Goal: Task Accomplishment & Management: Use online tool/utility

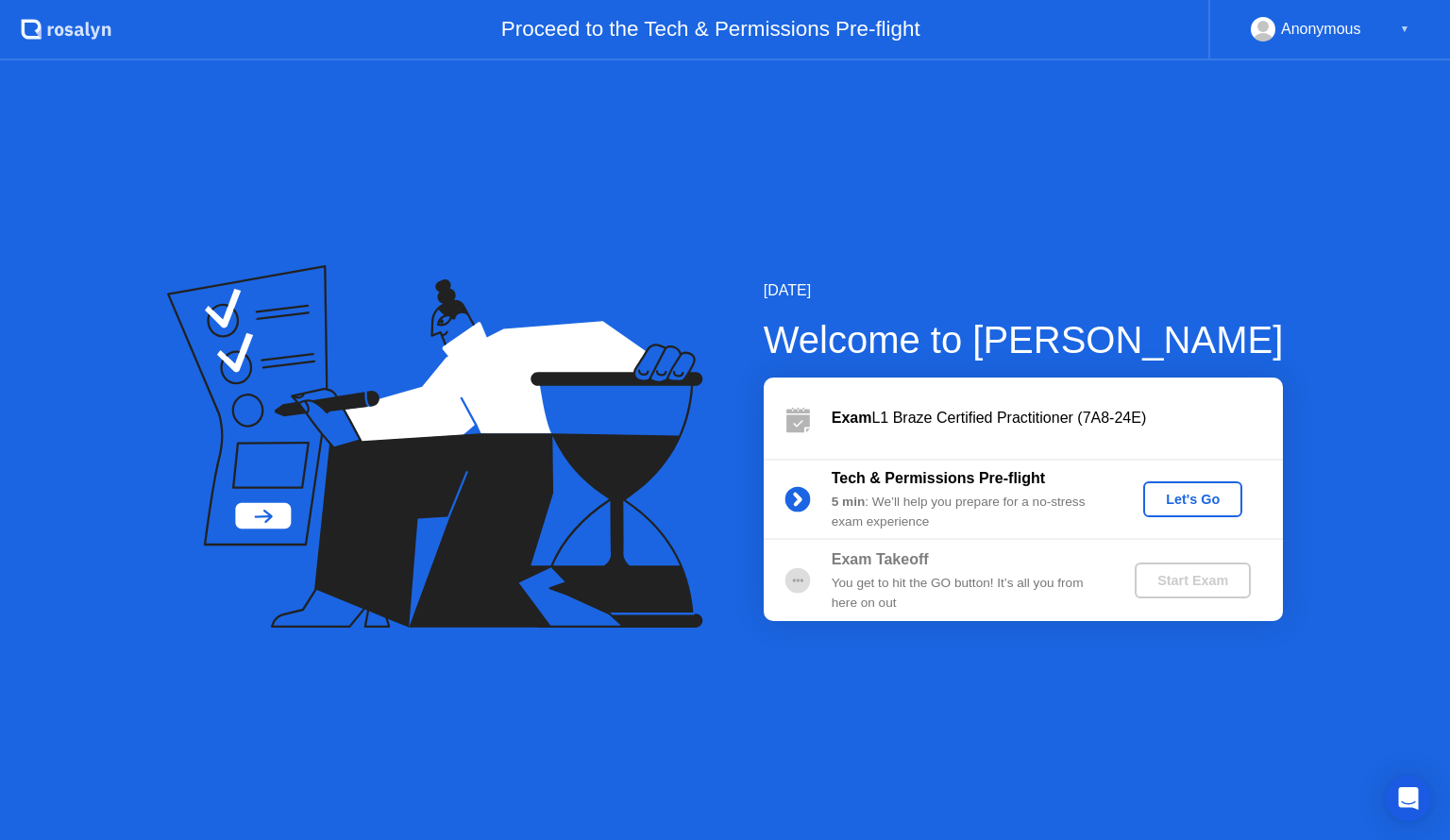
click at [1178, 492] on div "Let's Go" at bounding box center [1193, 499] width 84 height 15
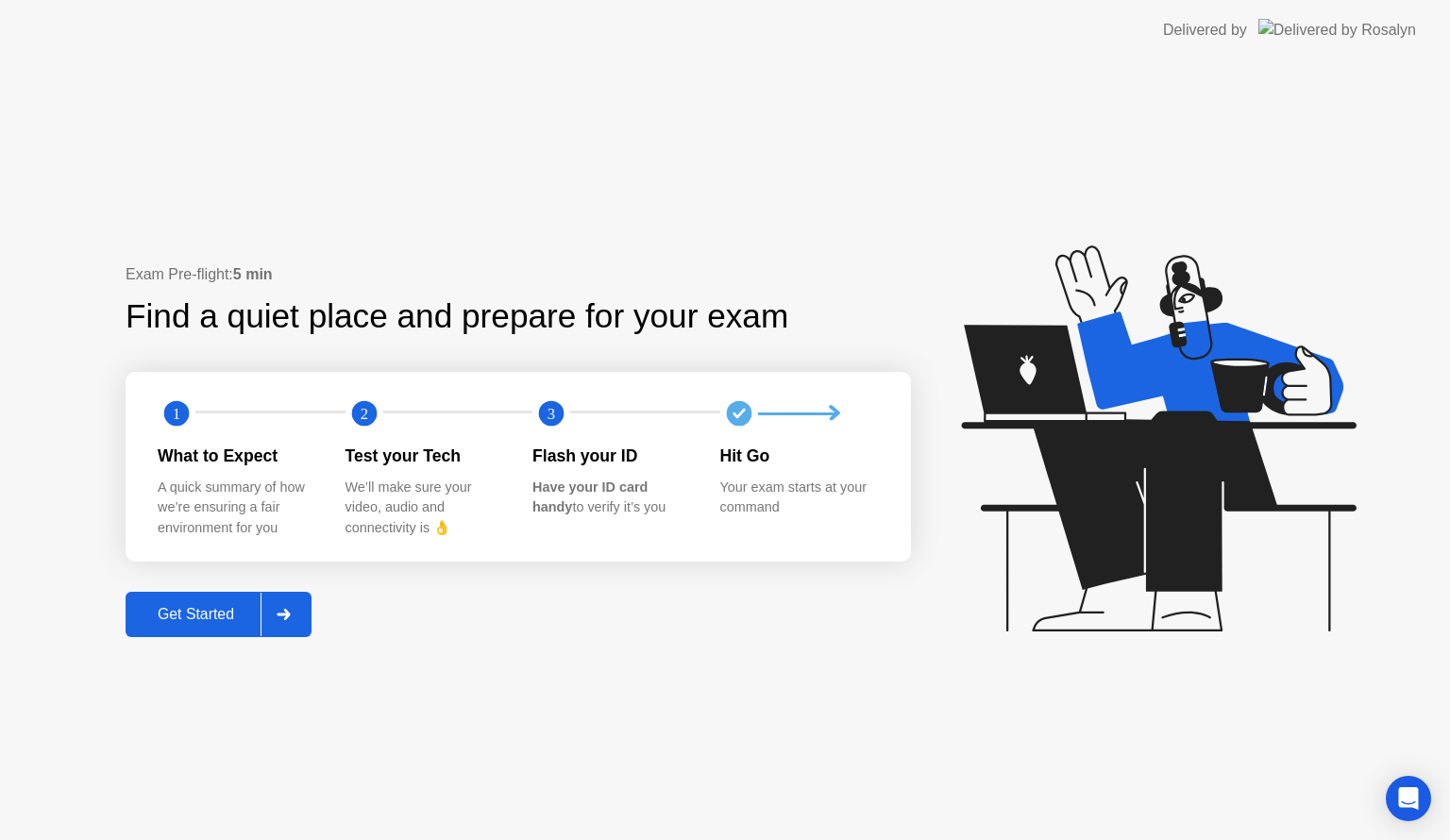
click at [753, 694] on div "Exam Pre-flight: 5 min Find a quiet place and prepare for your exam 1 2 3 What …" at bounding box center [725, 451] width 1450 height 780
click at [218, 640] on div "Exam Pre-flight: 5 min Find a quiet place and prepare for your exam 1 2 3 What …" at bounding box center [725, 451] width 1450 height 780
click at [299, 611] on div at bounding box center [283, 615] width 45 height 43
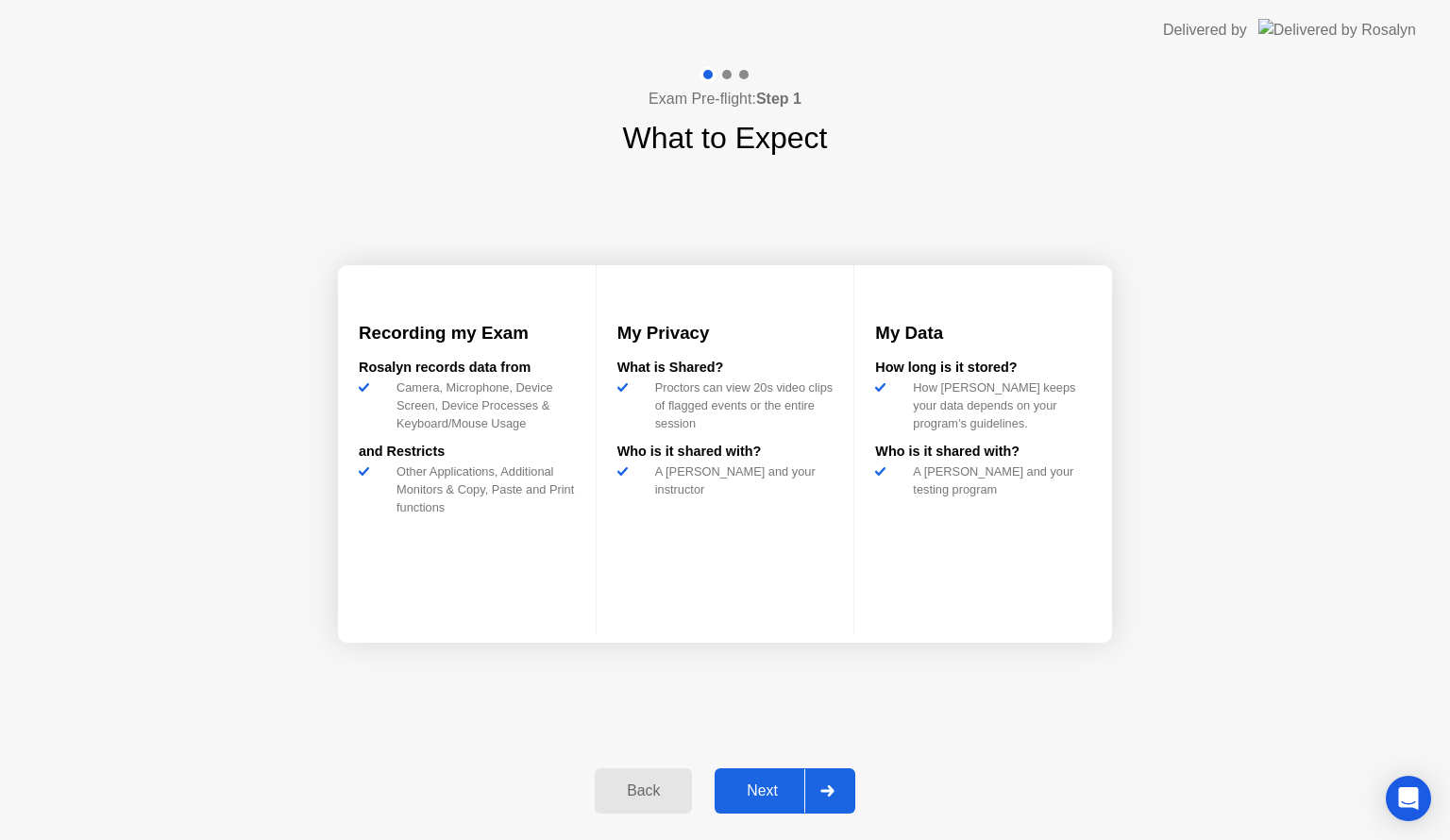
click at [754, 784] on div "Next" at bounding box center [763, 790] width 84 height 17
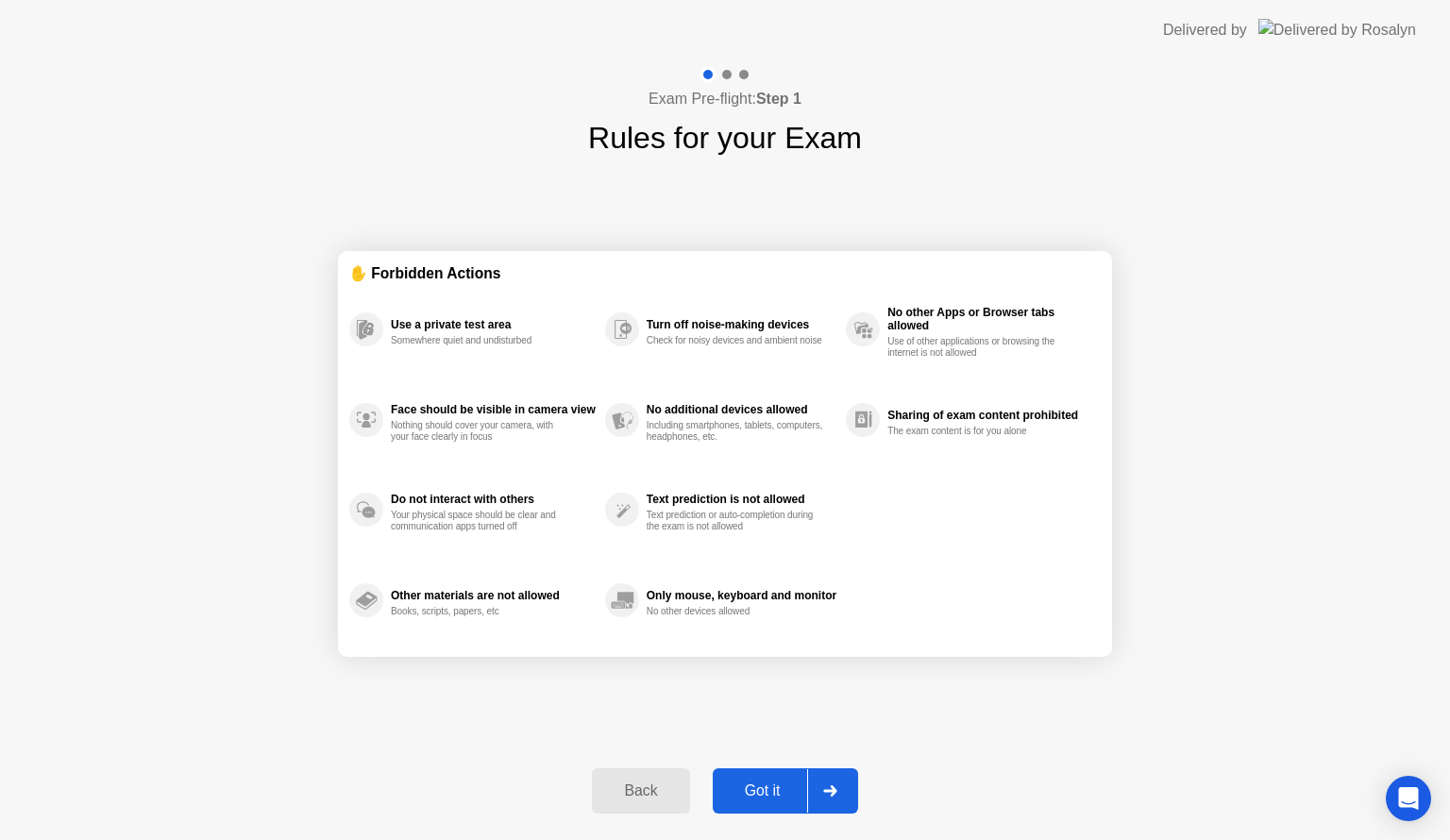
click at [754, 784] on div "Got it" at bounding box center [763, 790] width 89 height 17
select select "**********"
select select "*******"
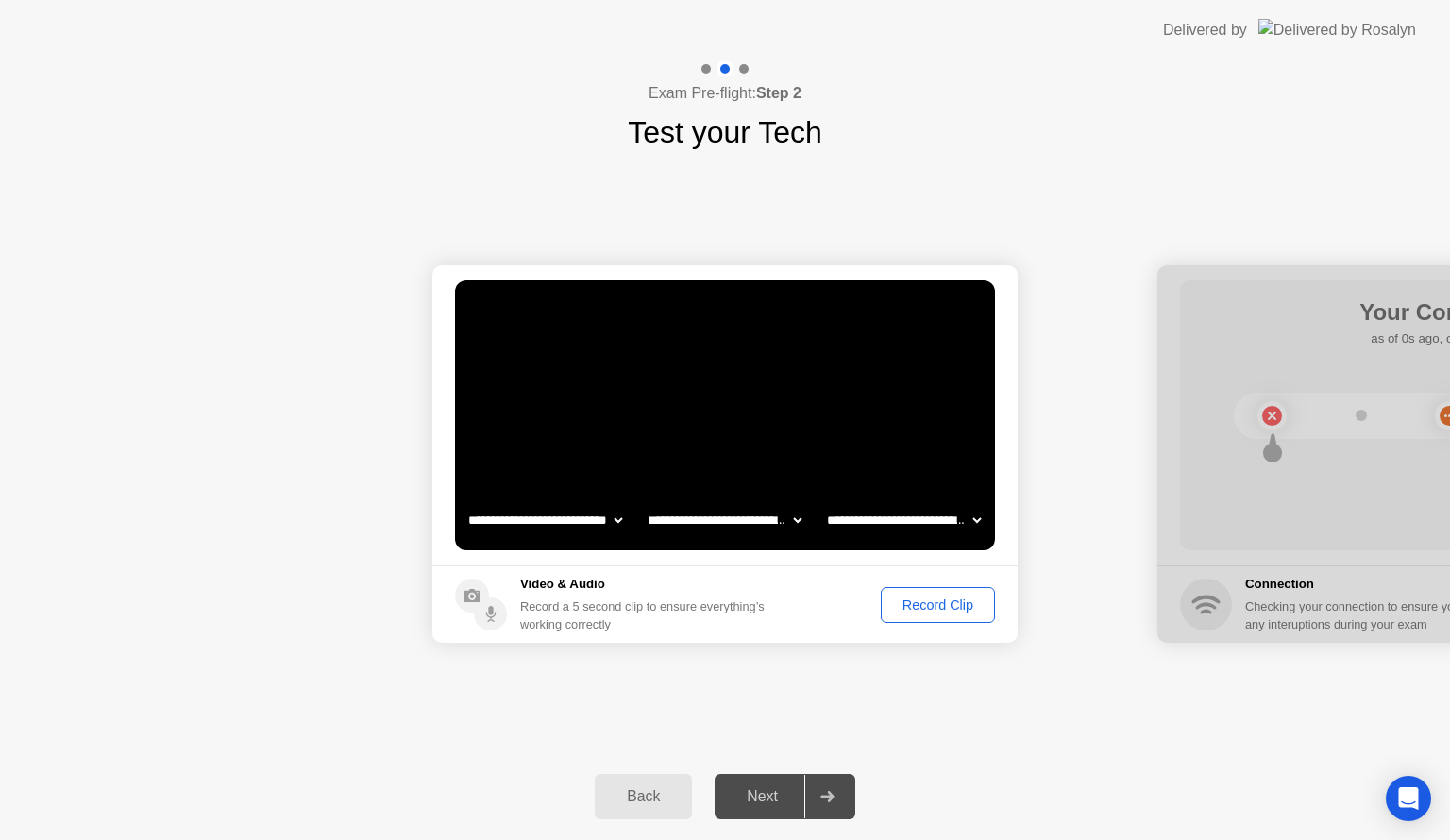
click at [906, 603] on div "Record Clip" at bounding box center [937, 605] width 101 height 15
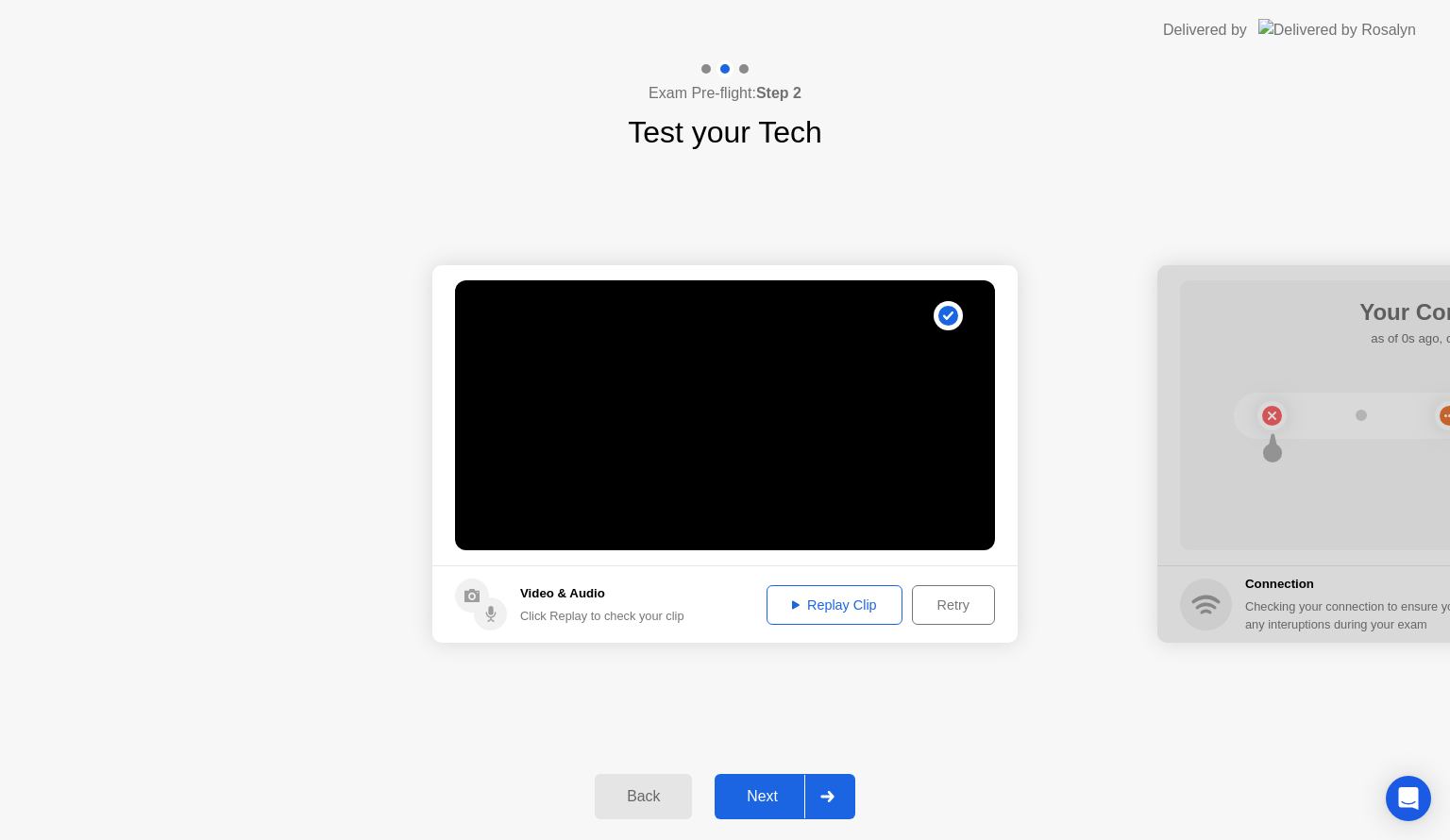
click at [823, 606] on div "Replay Clip" at bounding box center [834, 605] width 123 height 15
click at [770, 809] on button "Next" at bounding box center [785, 797] width 141 height 45
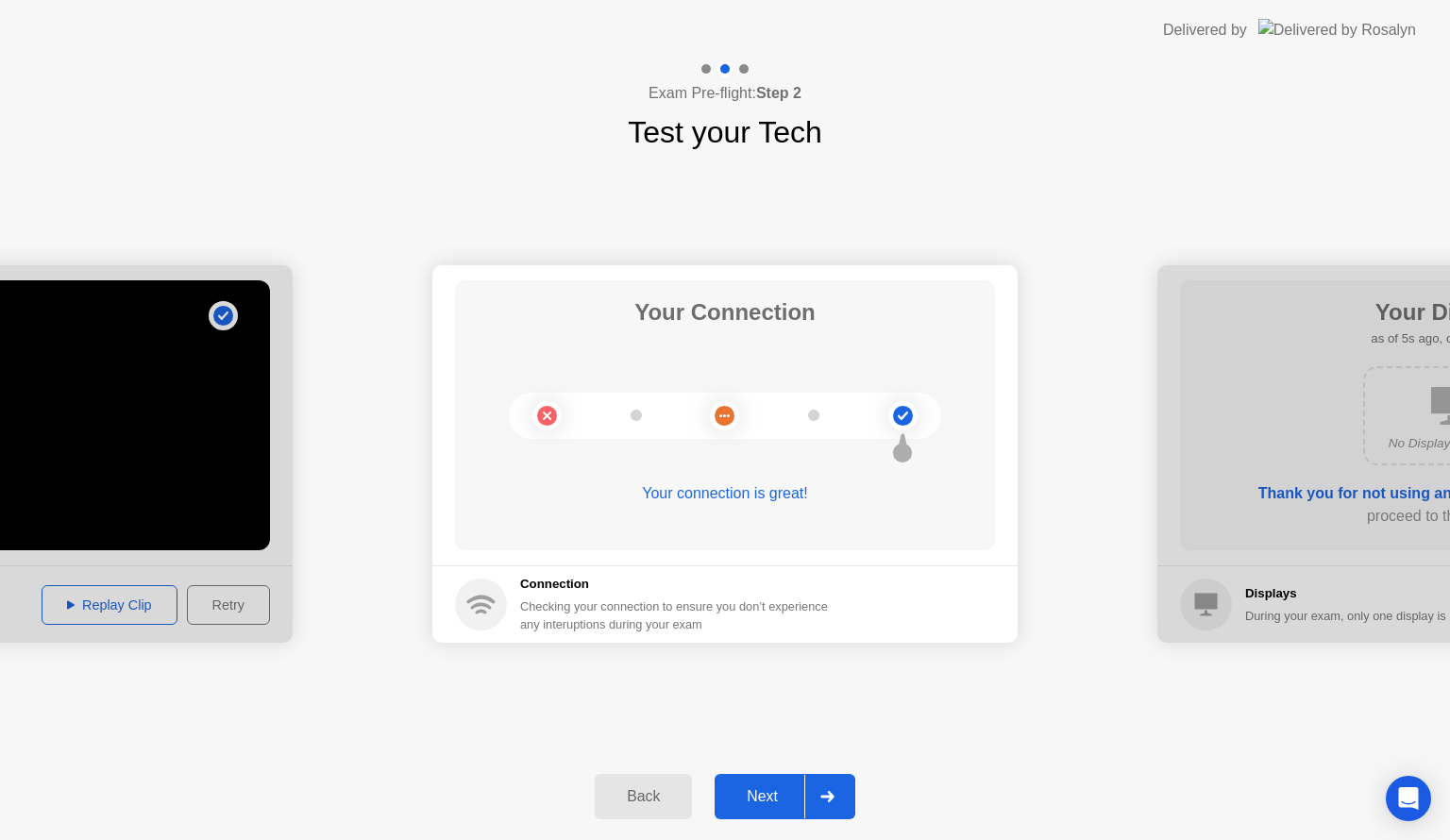
click at [769, 795] on div "Next" at bounding box center [763, 796] width 84 height 17
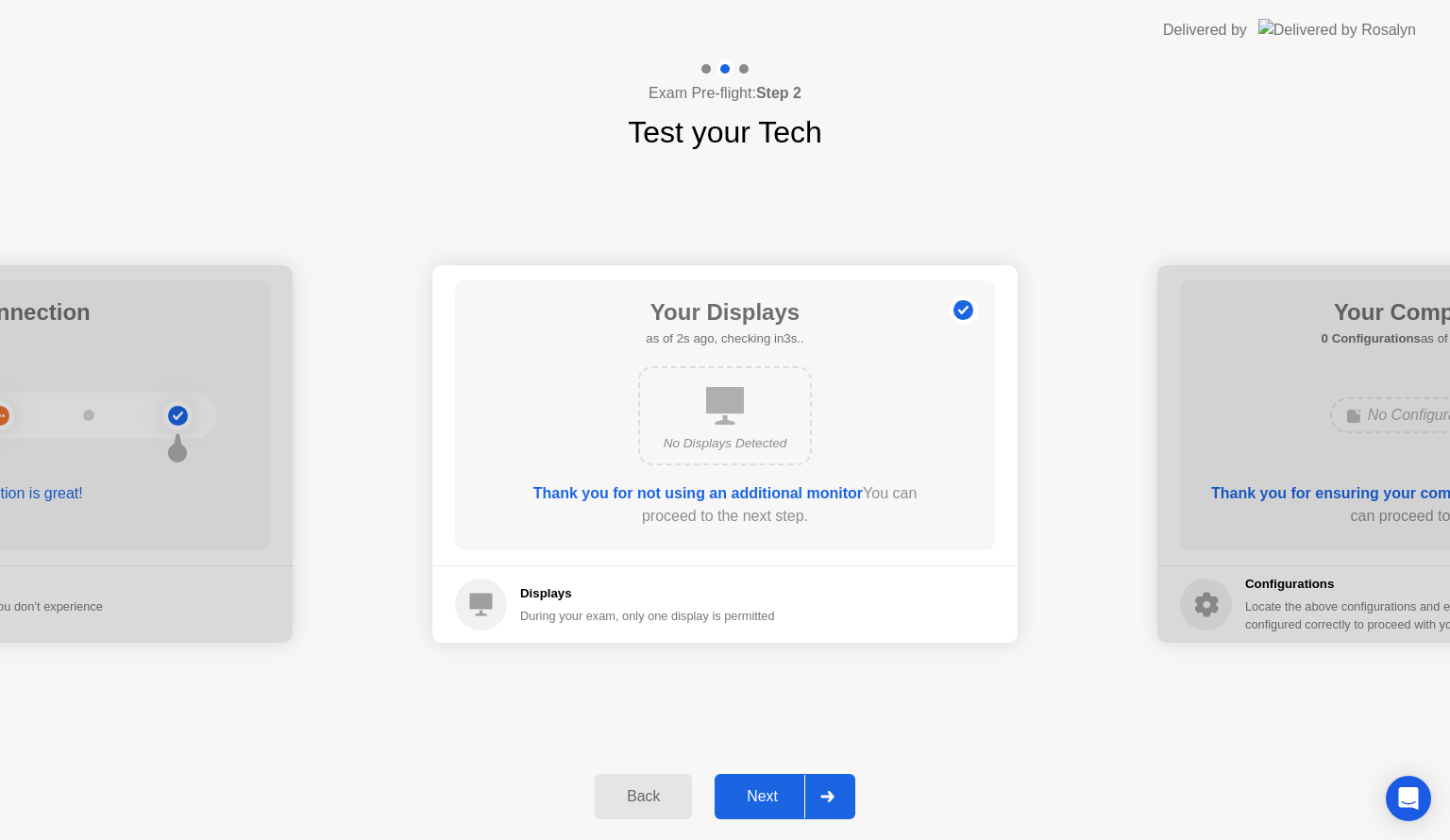
click at [738, 792] on div "Next" at bounding box center [763, 796] width 84 height 17
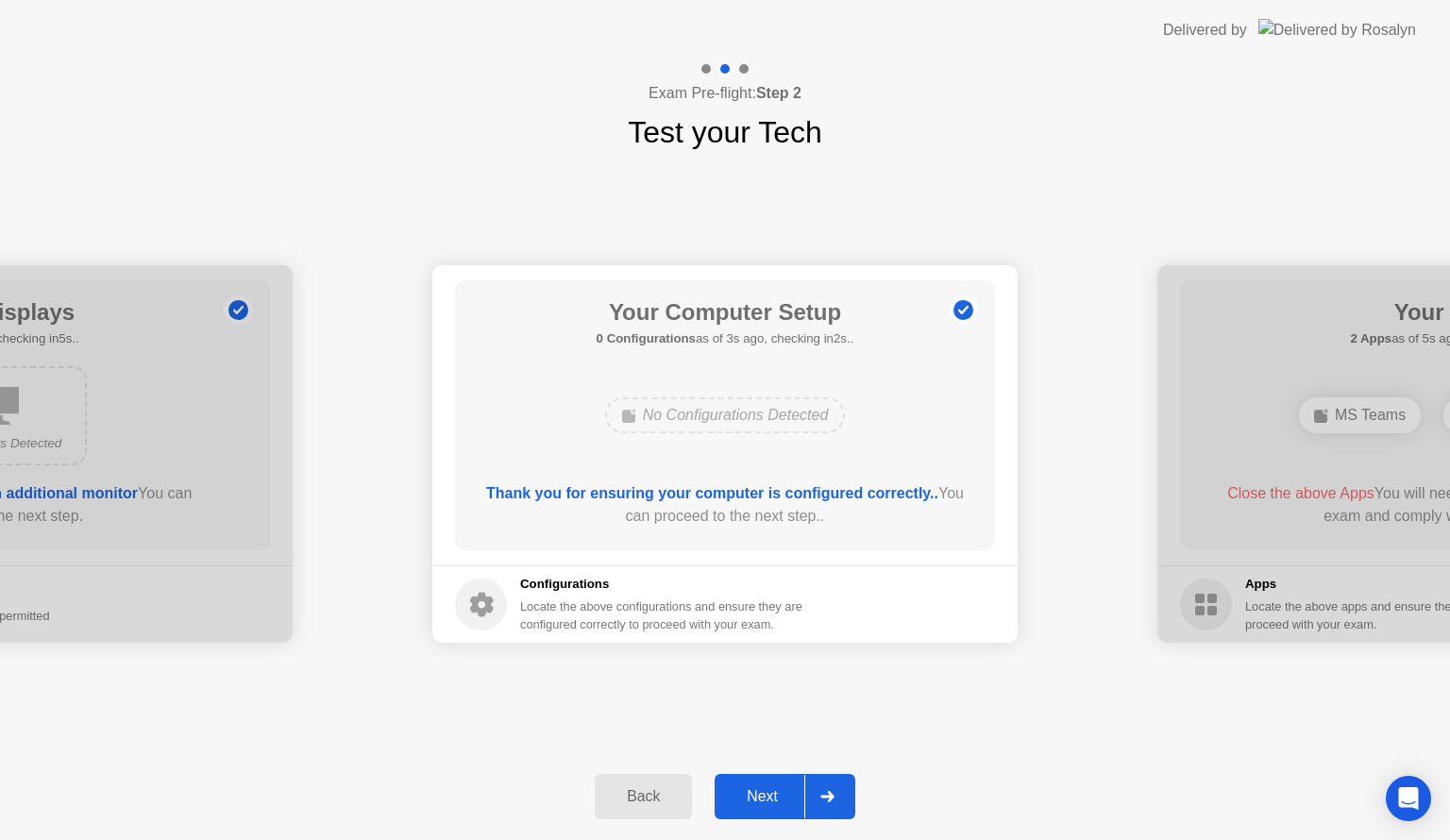
click at [808, 787] on div at bounding box center [827, 797] width 45 height 43
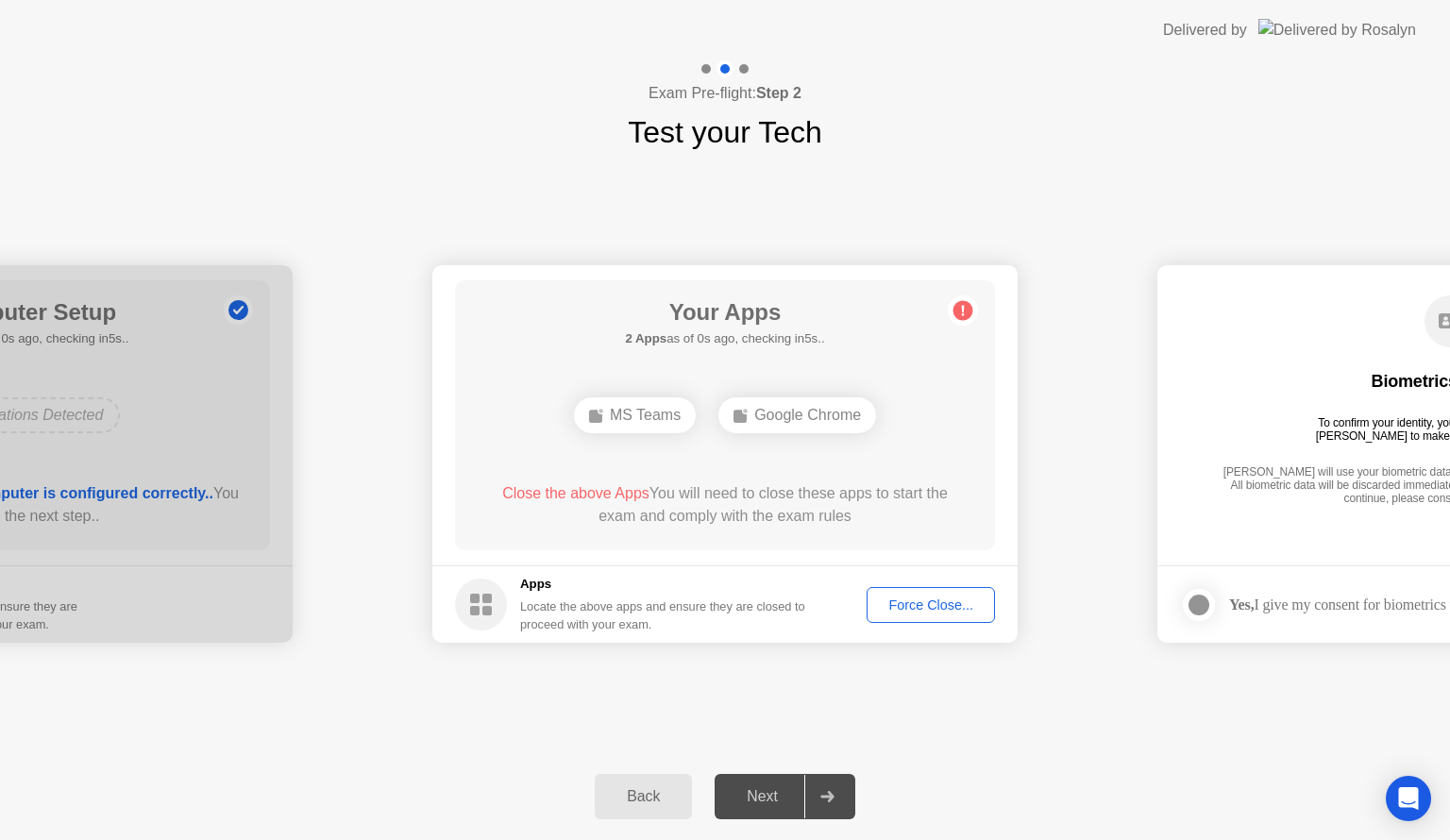
click at [936, 612] on div "Force Close..." at bounding box center [931, 605] width 116 height 15
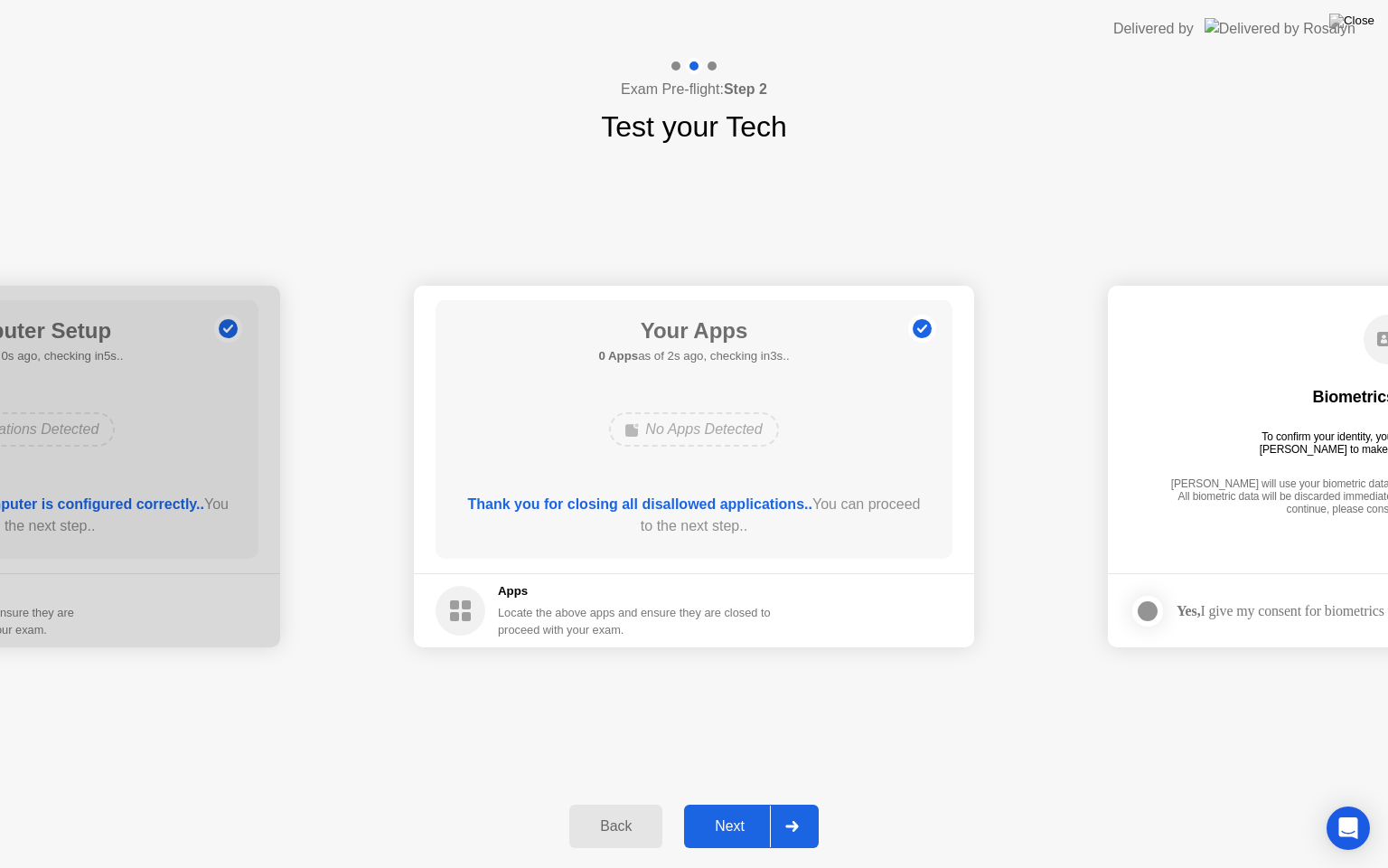
click at [734, 803] on div "Next" at bounding box center [730, 826] width 81 height 16
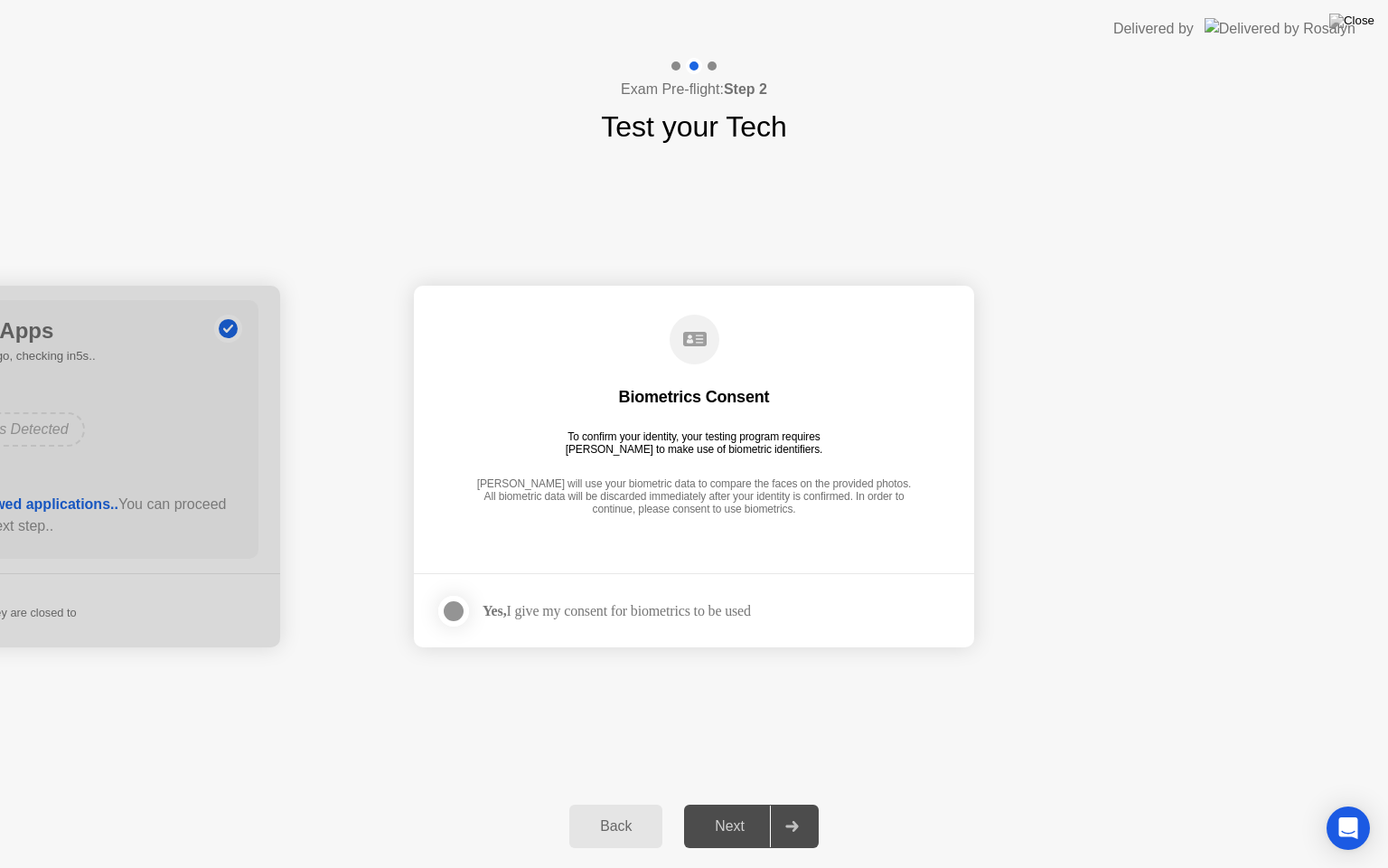
click at [458, 621] on div at bounding box center [453, 611] width 22 height 22
click at [725, 803] on button "Next" at bounding box center [752, 826] width 135 height 43
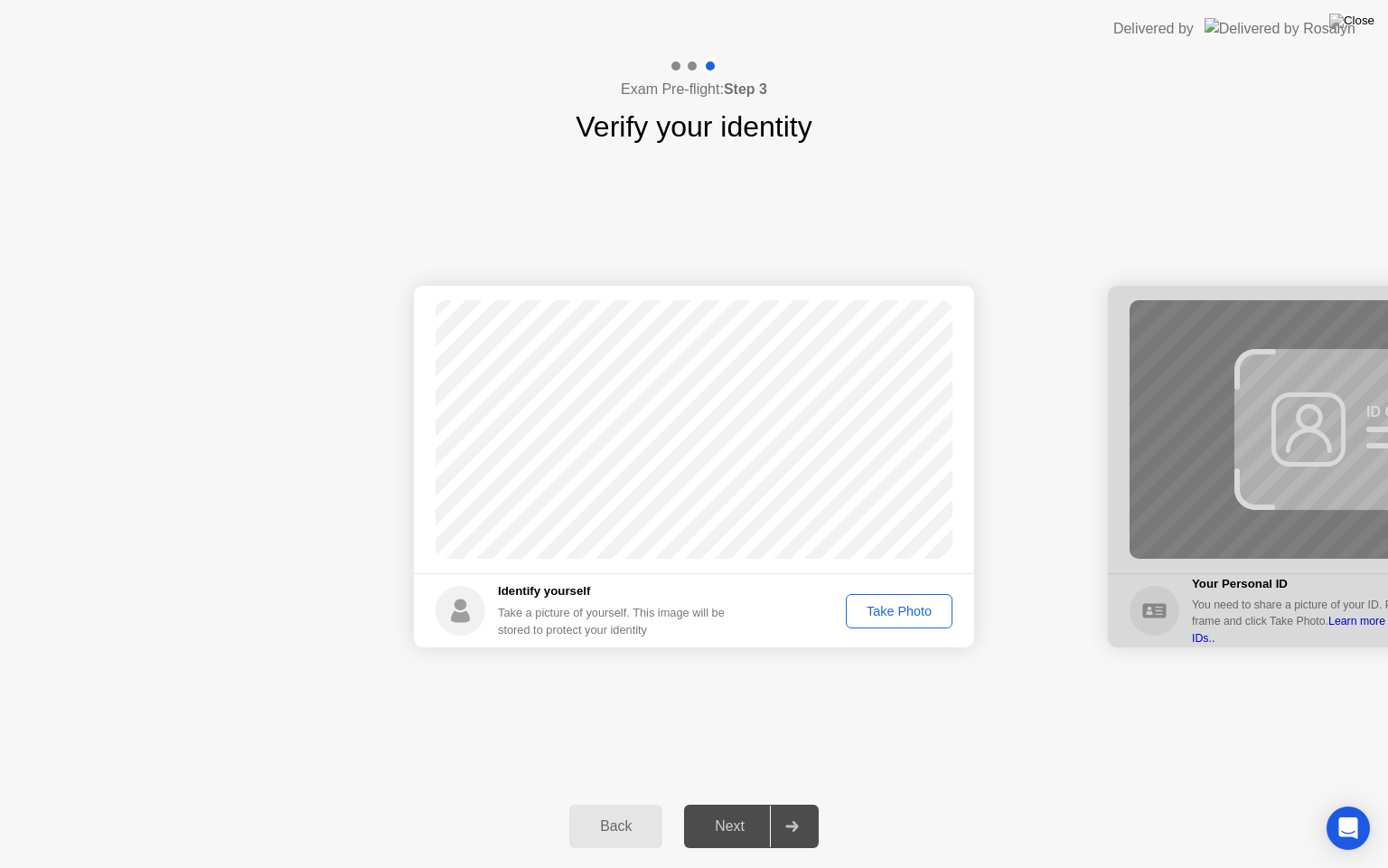
click at [906, 618] on div "Take Photo" at bounding box center [899, 610] width 94 height 14
click at [737, 803] on button "Next" at bounding box center [752, 826] width 135 height 43
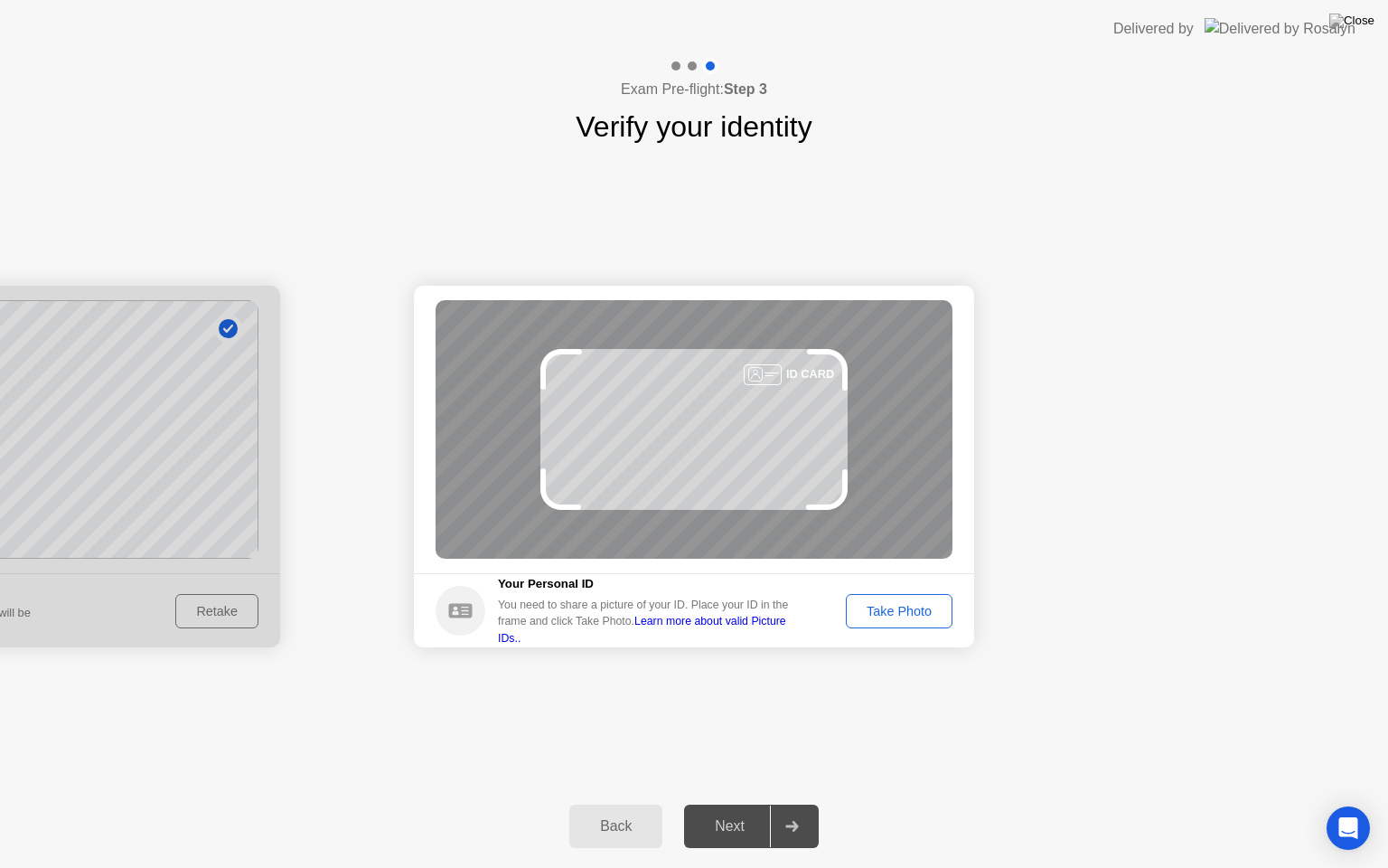
click at [902, 610] on div "Take Photo" at bounding box center [899, 610] width 94 height 14
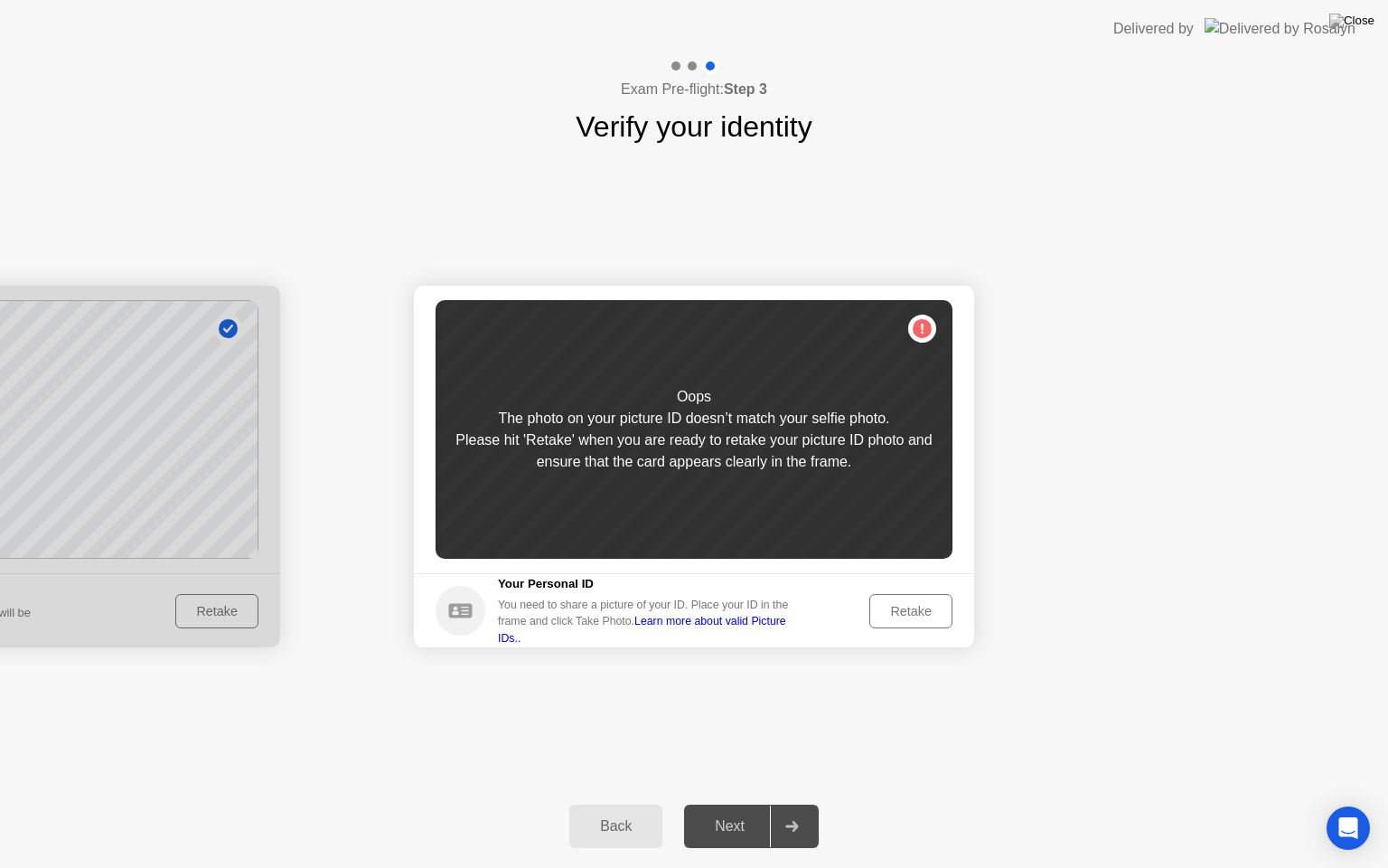
click at [607, 803] on div "Back" at bounding box center [617, 826] width 83 height 16
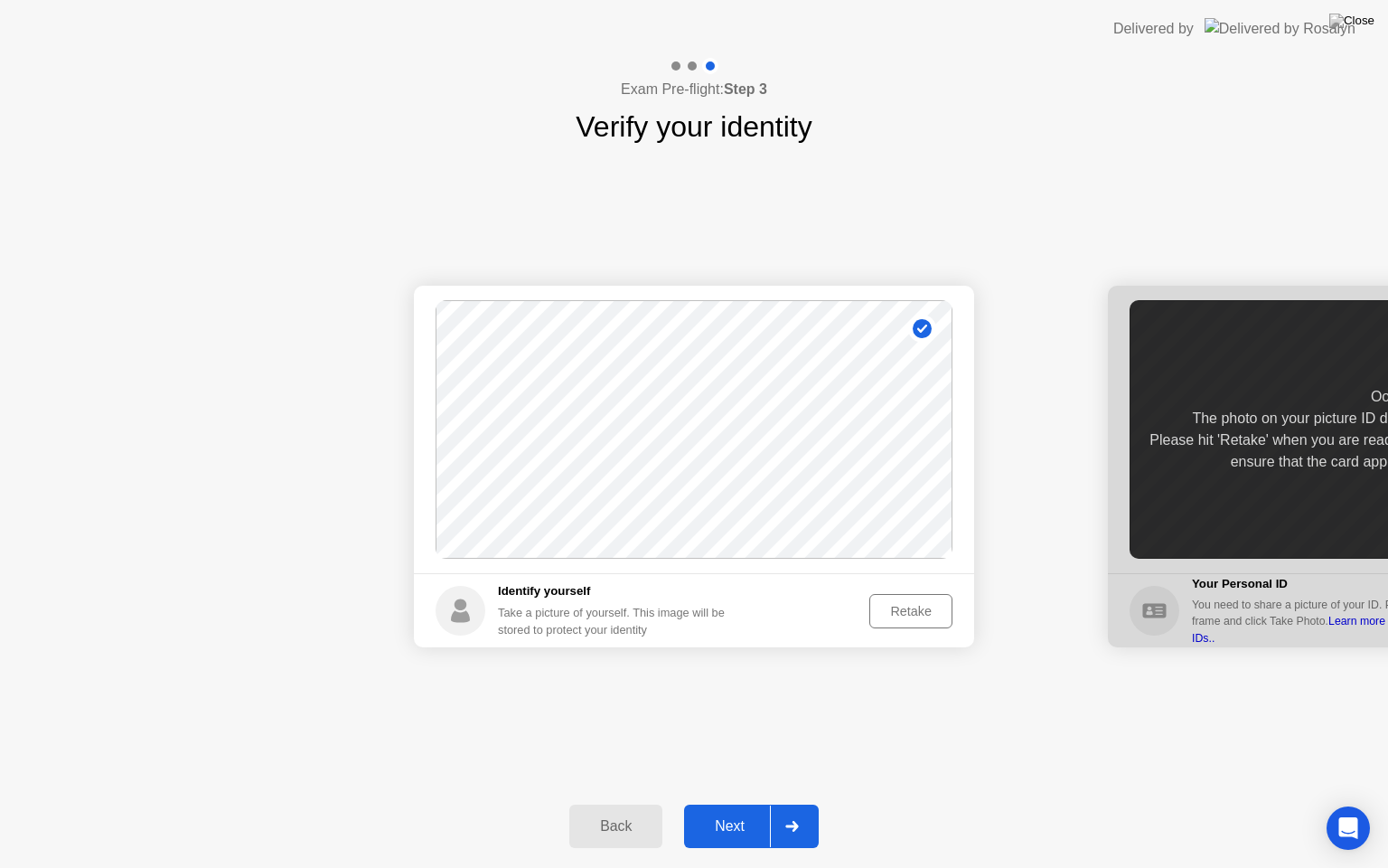
click at [912, 604] on div "Retake" at bounding box center [910, 610] width 70 height 14
click at [912, 604] on div "Take Photo" at bounding box center [899, 610] width 94 height 14
click at [747, 803] on div "Next" at bounding box center [730, 826] width 81 height 16
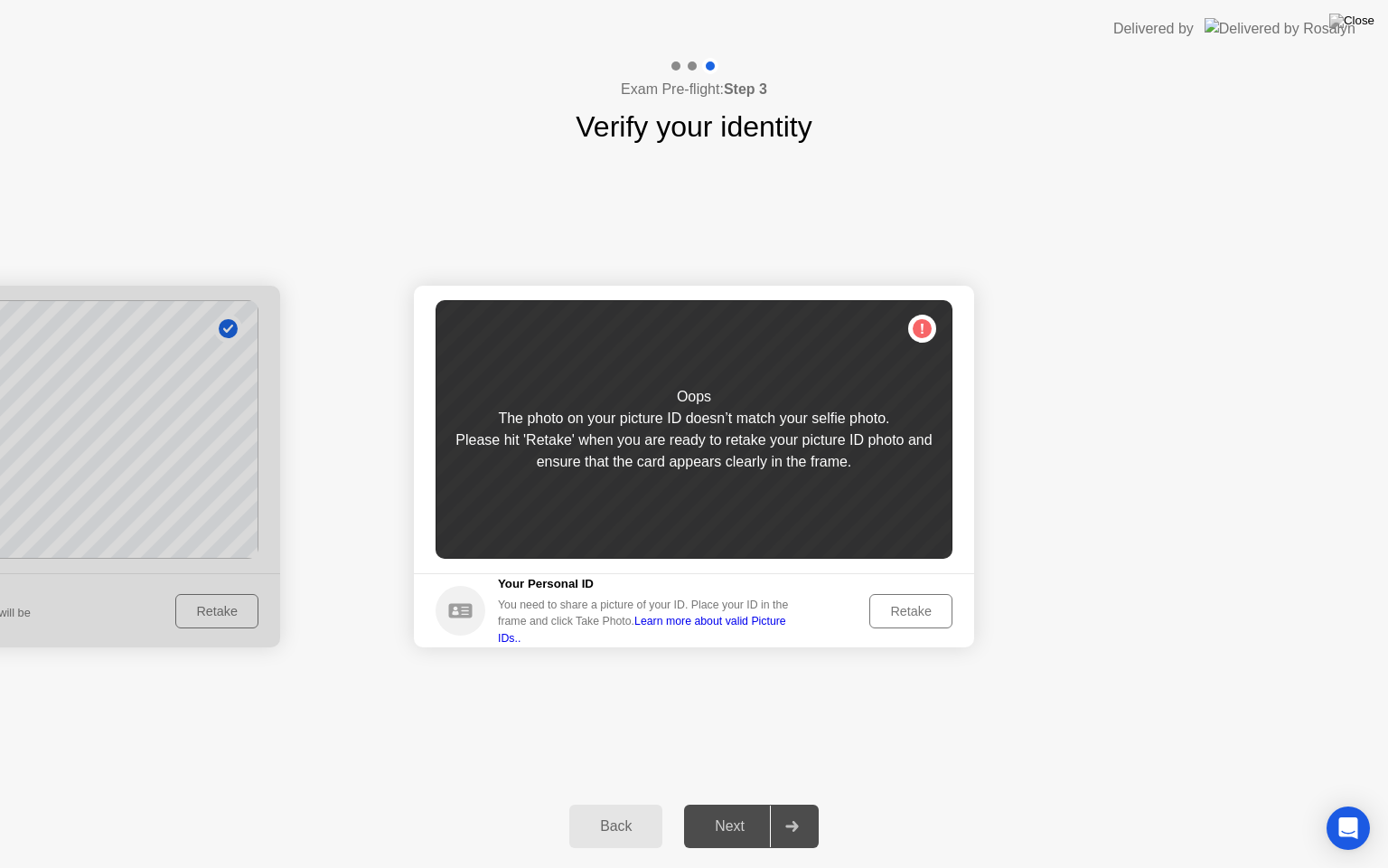
click at [922, 596] on button "Retake" at bounding box center [911, 611] width 84 height 35
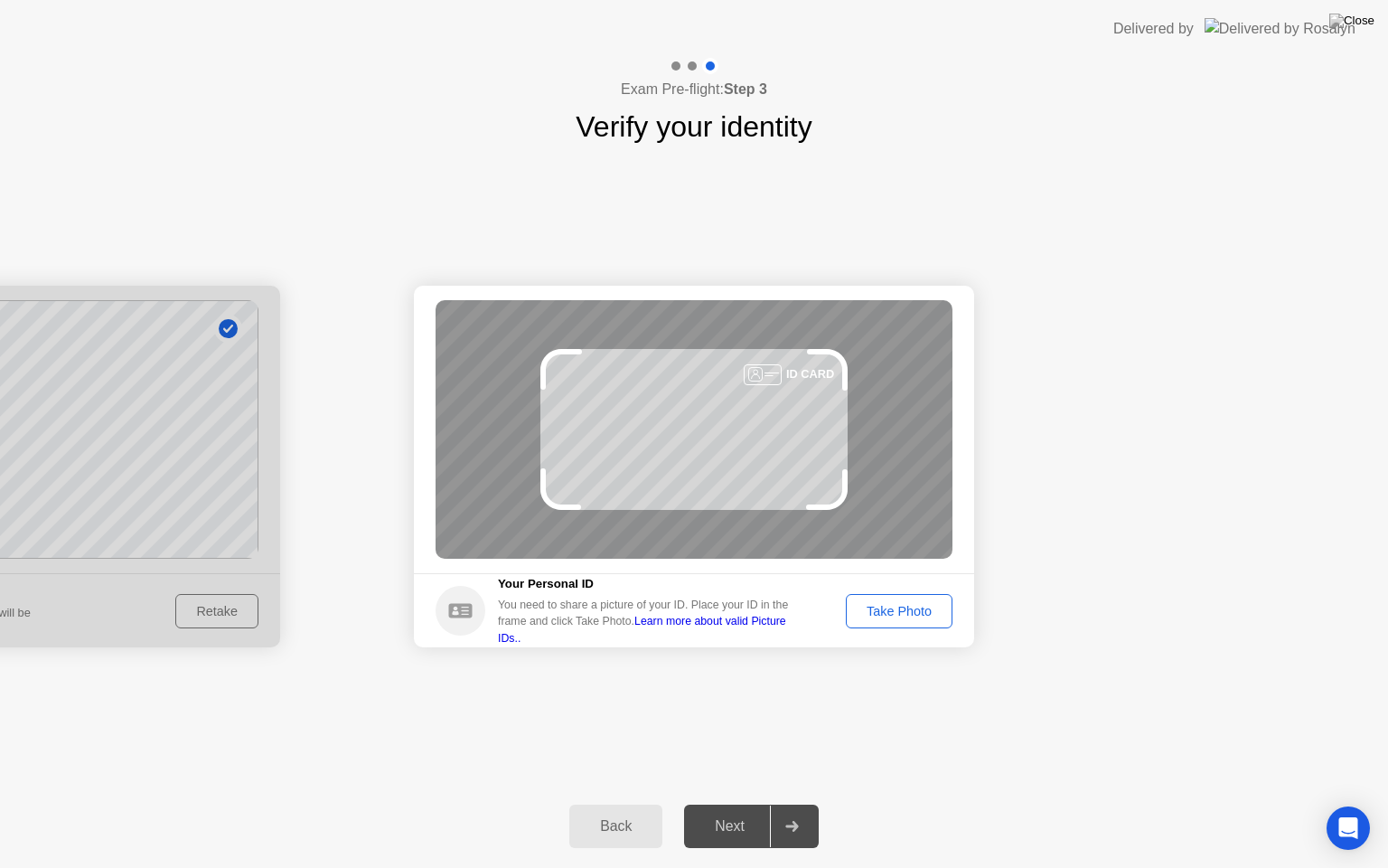
click at [922, 596] on button "Take Photo" at bounding box center [900, 611] width 107 height 35
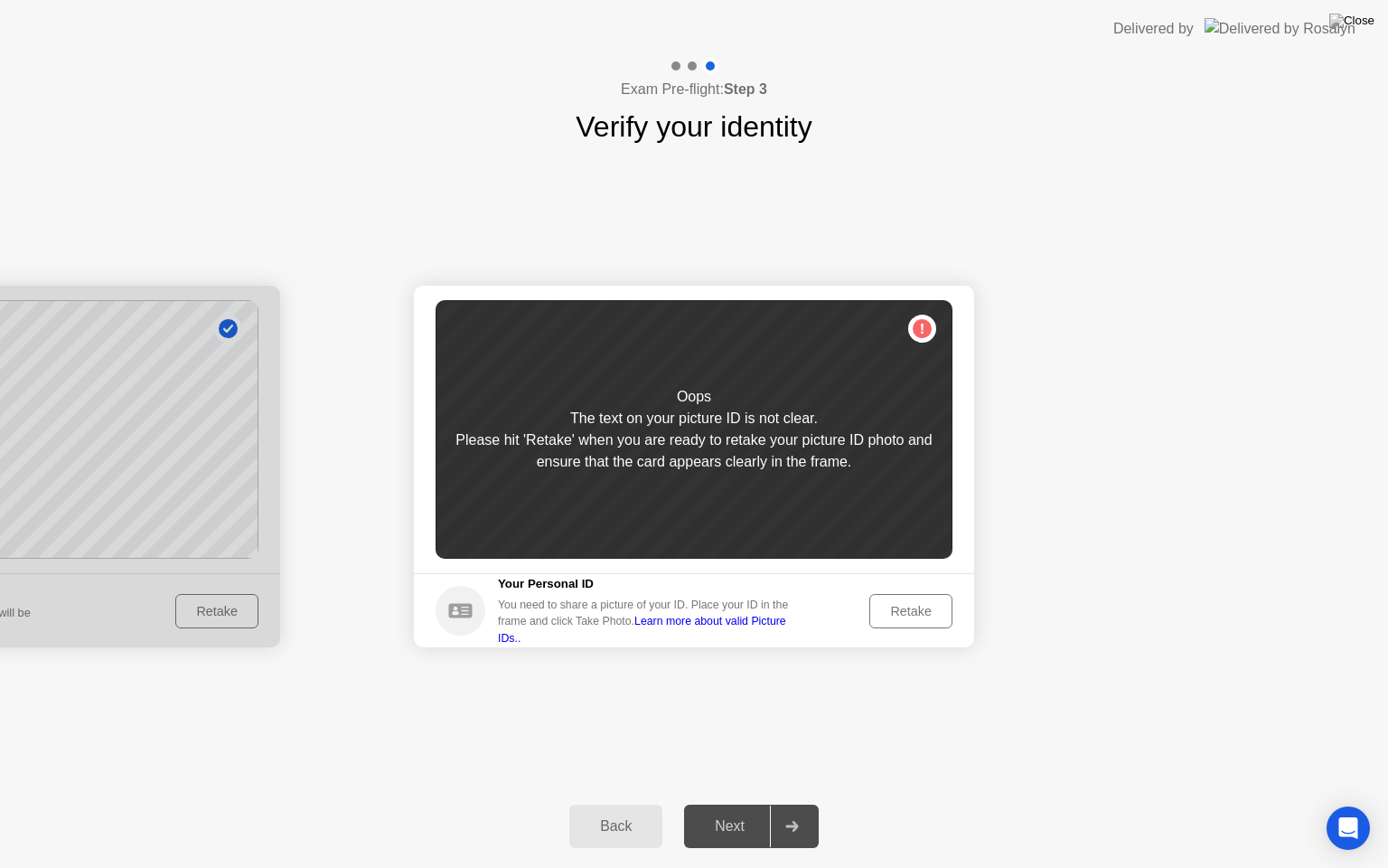
click at [922, 596] on button "Retake" at bounding box center [911, 611] width 84 height 35
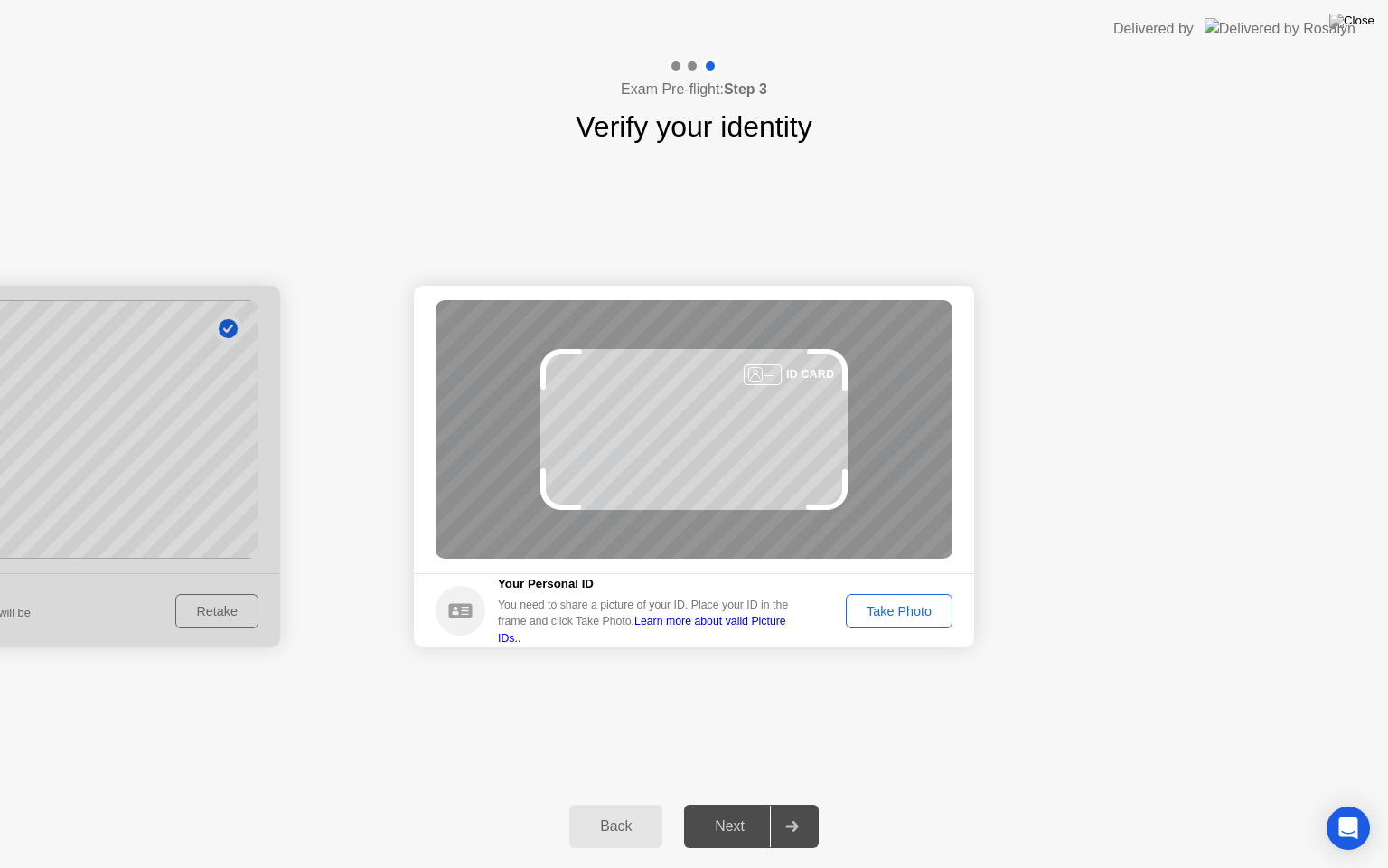
click at [923, 599] on button "Take Photo" at bounding box center [900, 611] width 107 height 35
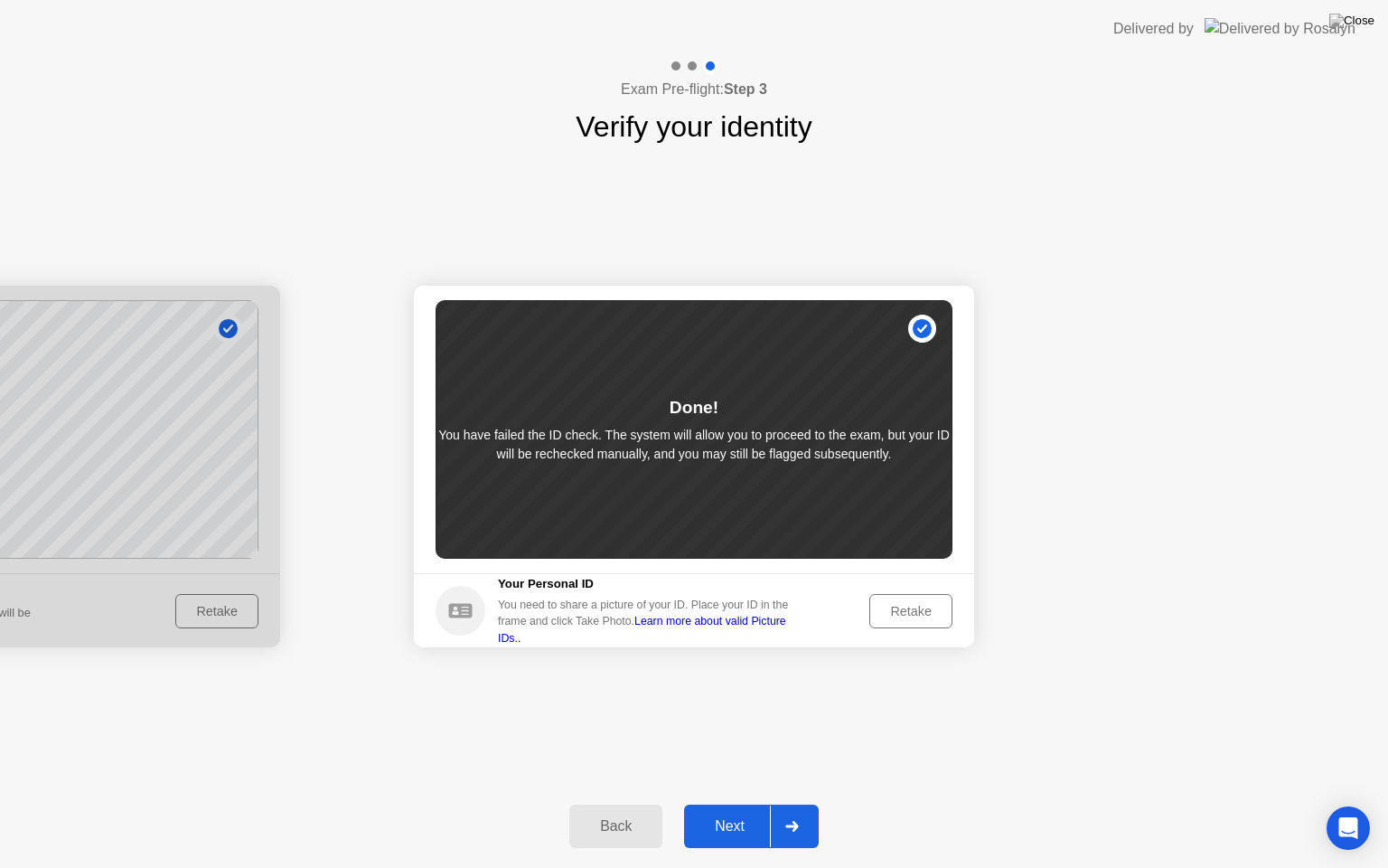
click at [751, 803] on div "Next" at bounding box center [730, 826] width 81 height 16
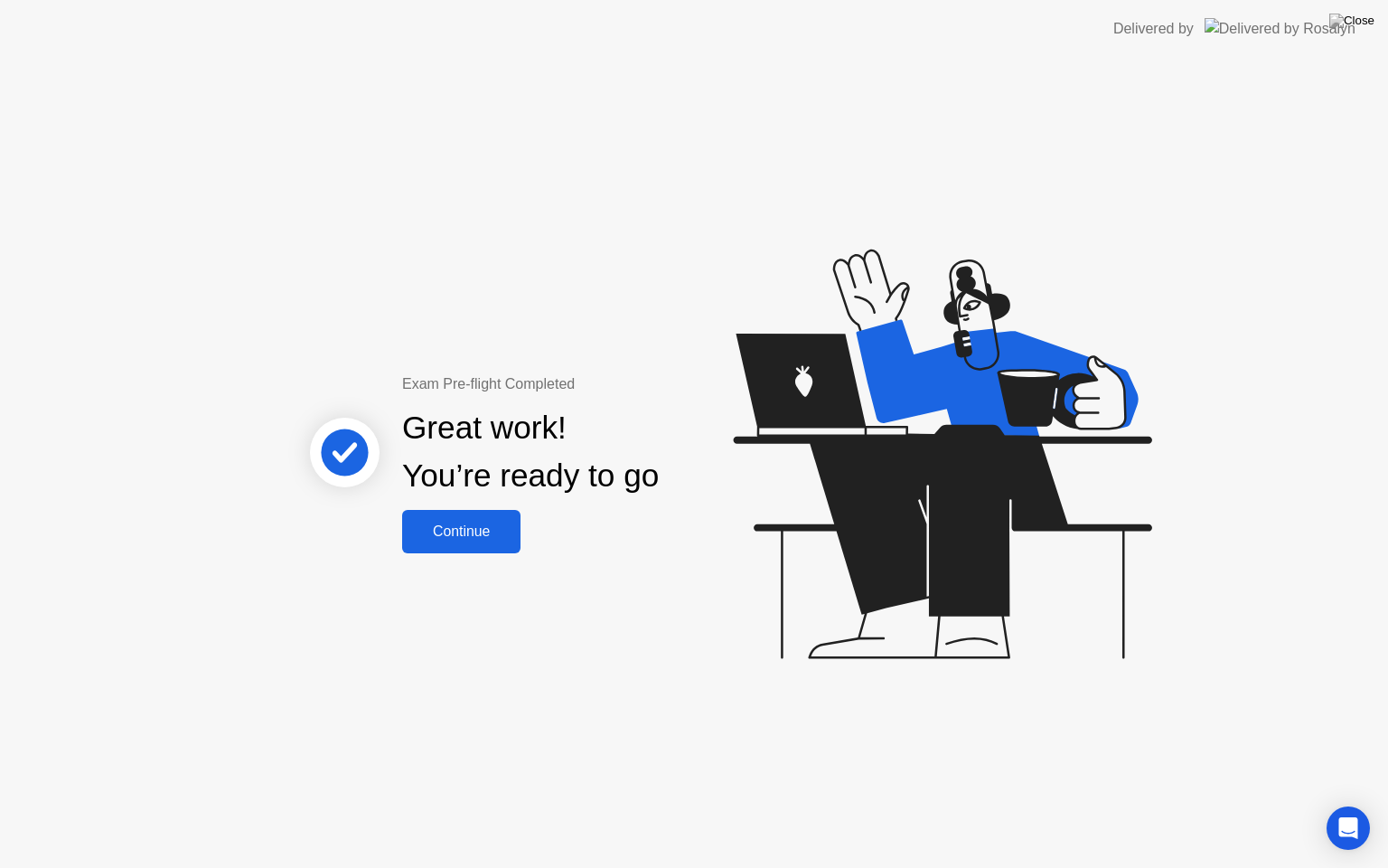
click at [456, 535] on div "Continue" at bounding box center [461, 531] width 108 height 16
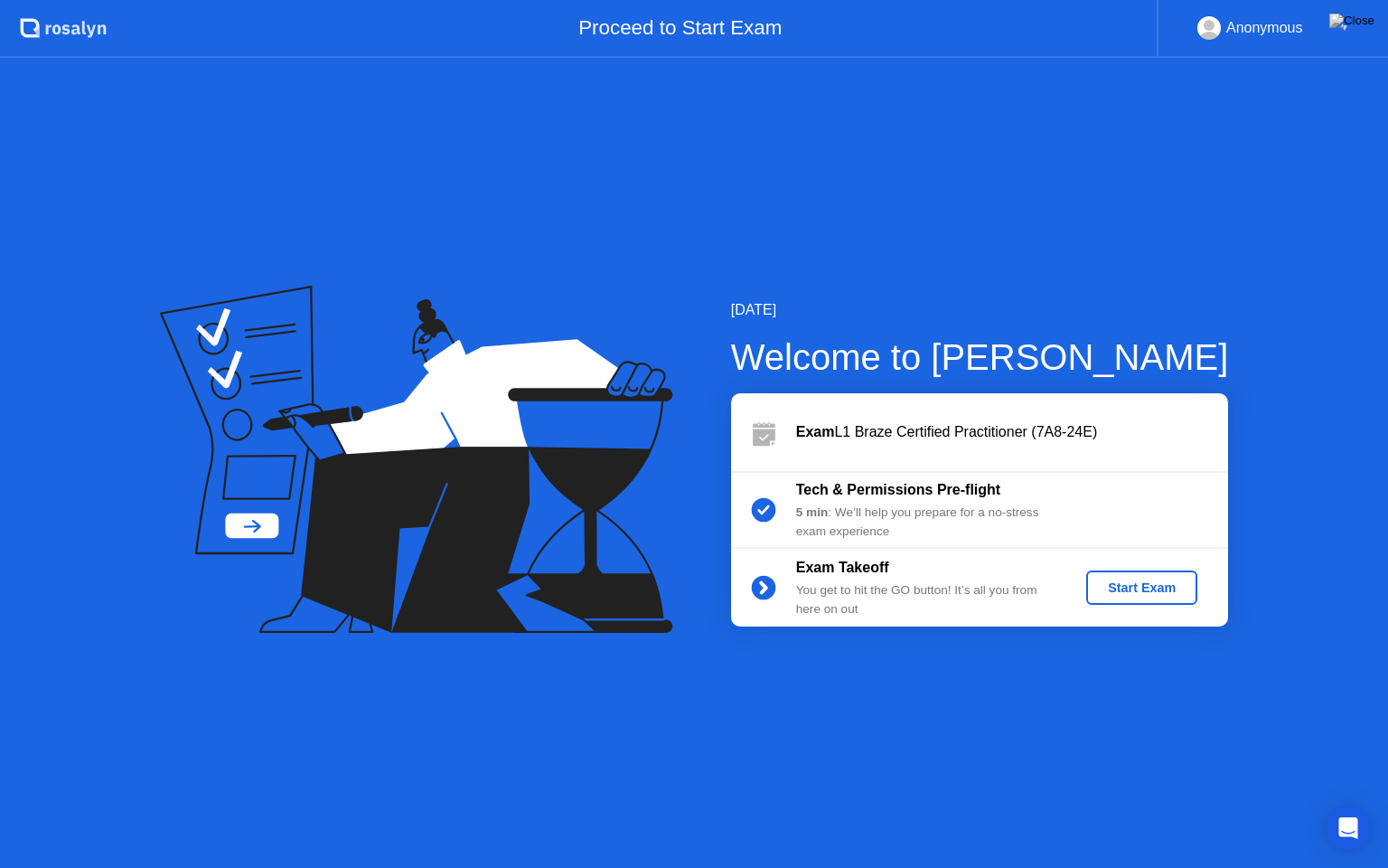
click at [1148, 588] on div "Start Exam" at bounding box center [1141, 586] width 97 height 14
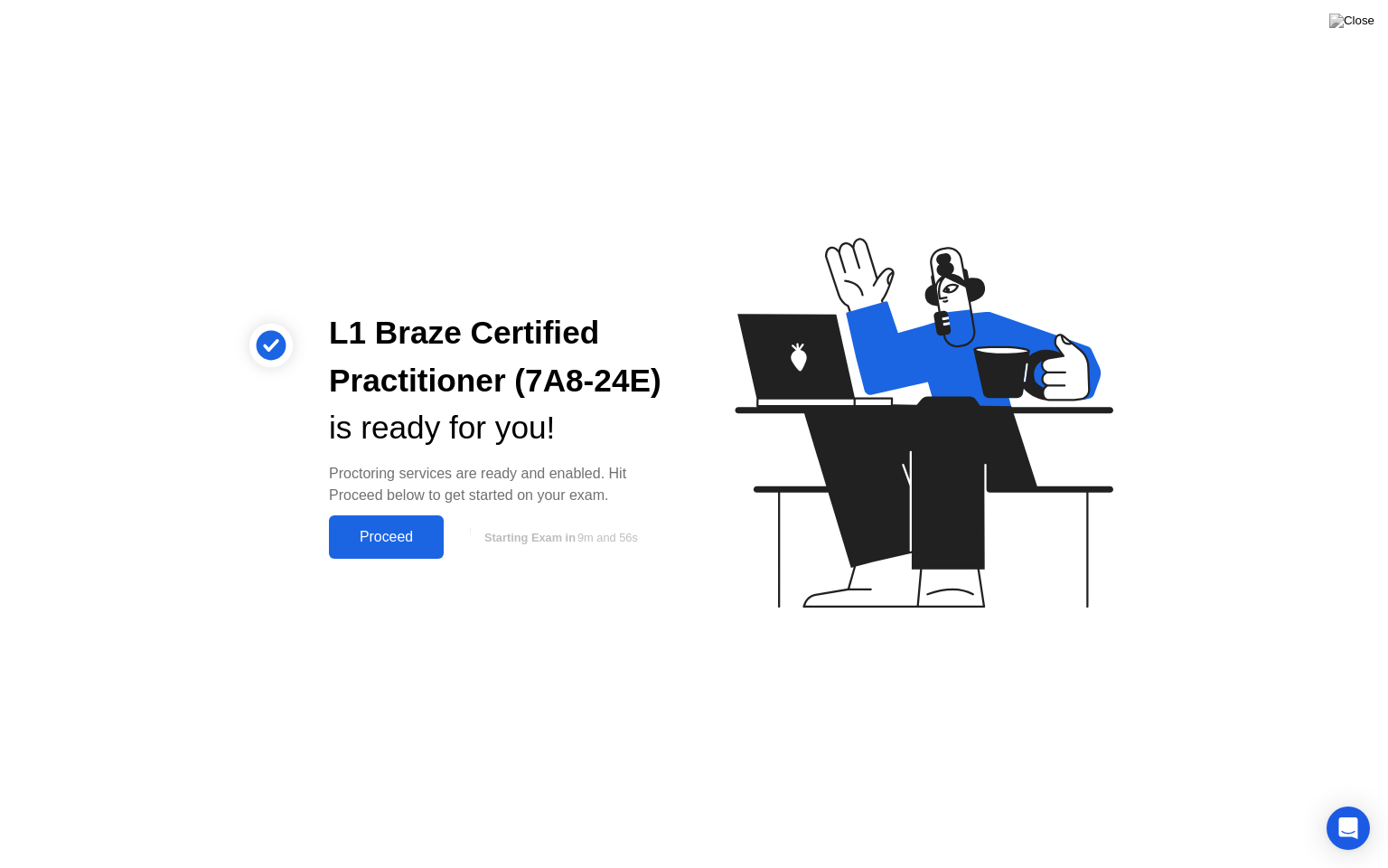
click at [401, 528] on div "Proceed" at bounding box center [386, 536] width 104 height 16
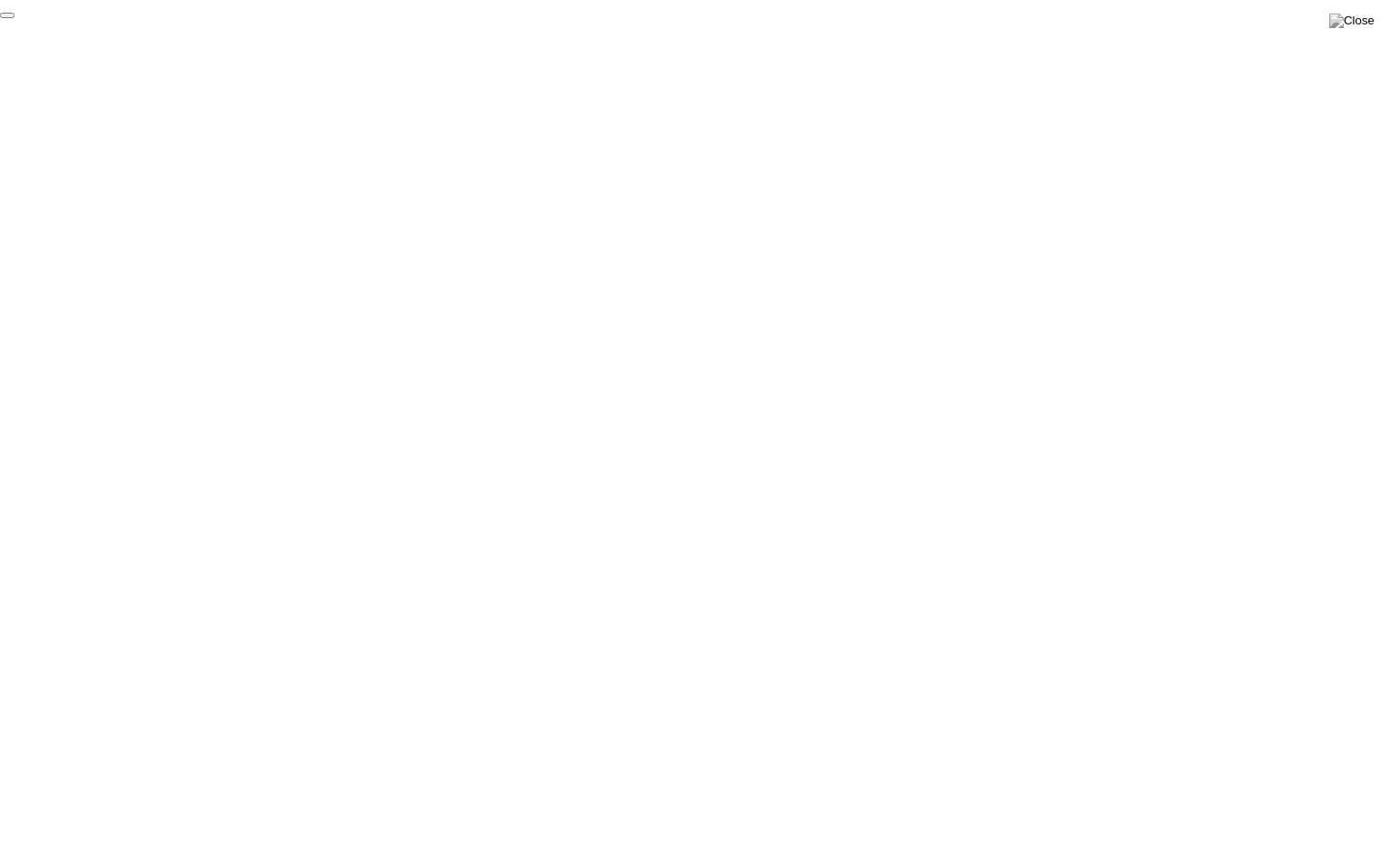
click div "End Proctoring Session"
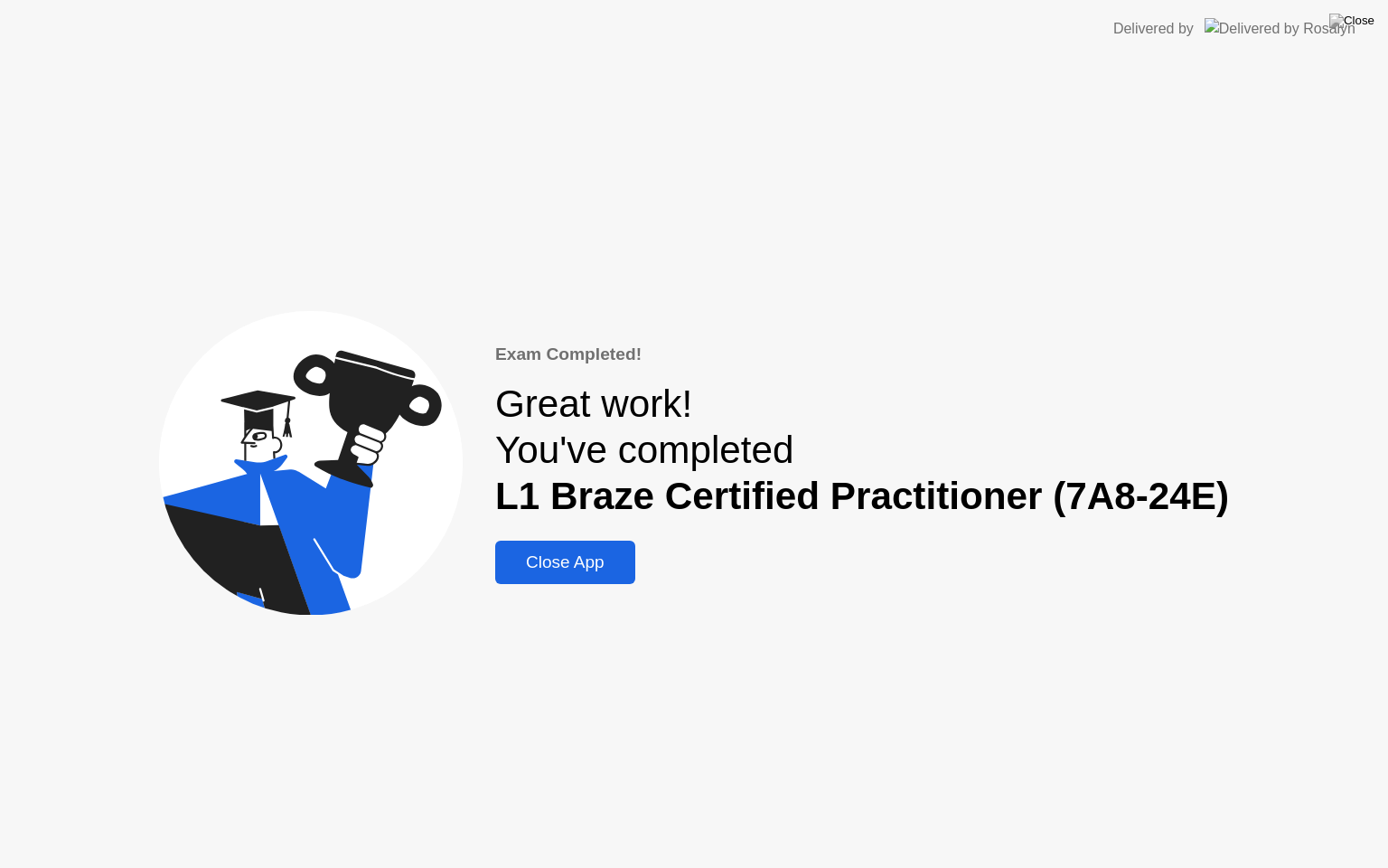
click at [550, 567] on div "Close App" at bounding box center [566, 562] width 130 height 20
